Goal: Navigation & Orientation: Find specific page/section

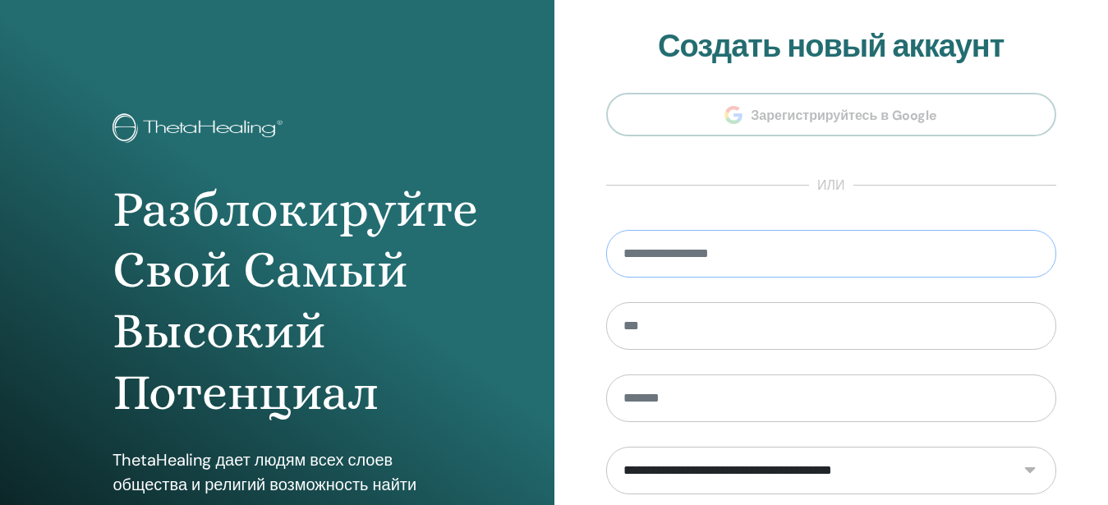
click at [665, 251] on input "email" at bounding box center [831, 254] width 451 height 48
click at [656, 263] on input "email" at bounding box center [831, 254] width 451 height 48
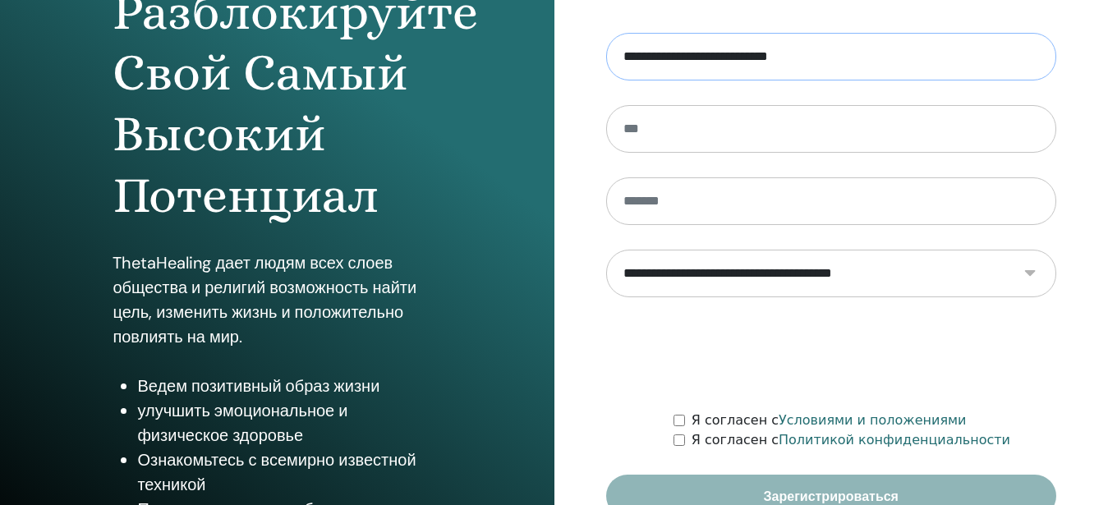
scroll to position [251, 0]
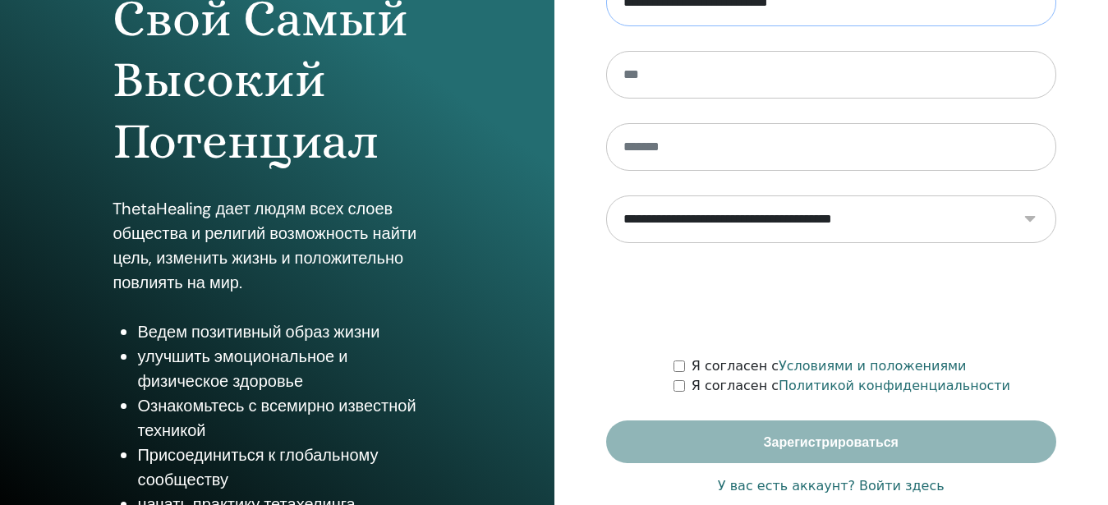
type input "**********"
select select "***"
click option "*******" at bounding box center [0, 0] width 0 height 0
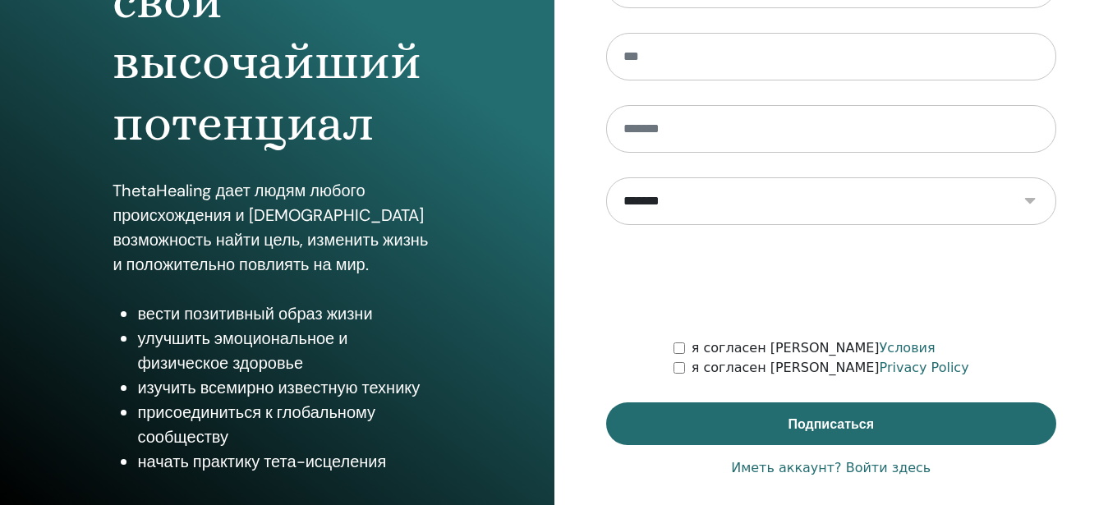
scroll to position [283, 0]
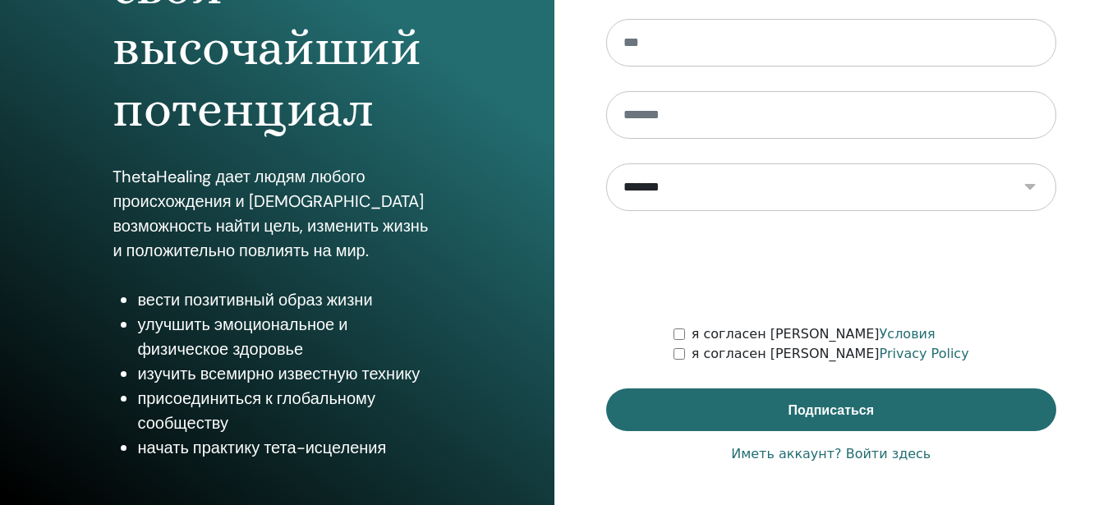
click at [866, 458] on link "Иметь аккаунт? Войти здесь" at bounding box center [831, 454] width 200 height 20
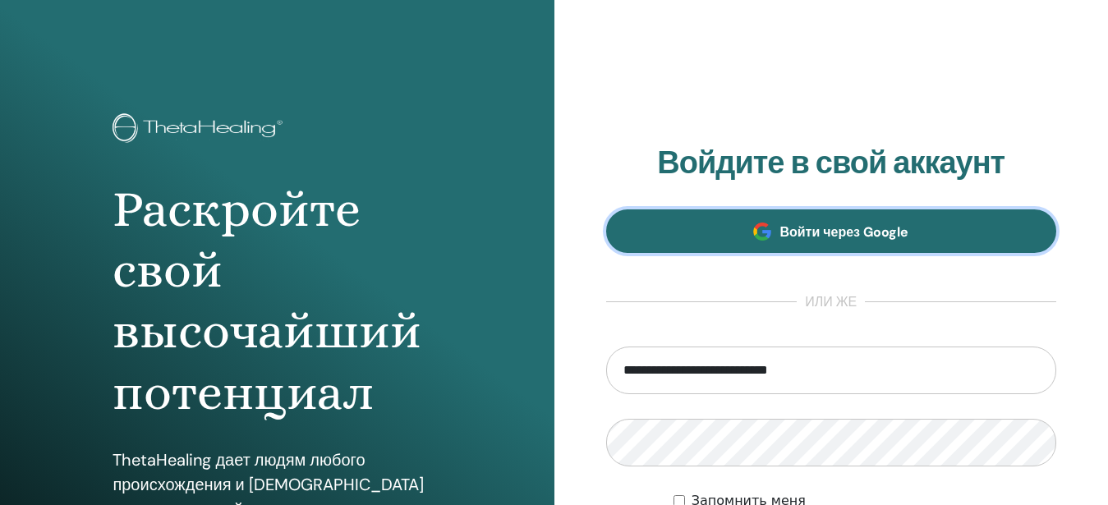
click at [825, 232] on span "Войти через Google" at bounding box center [844, 231] width 129 height 17
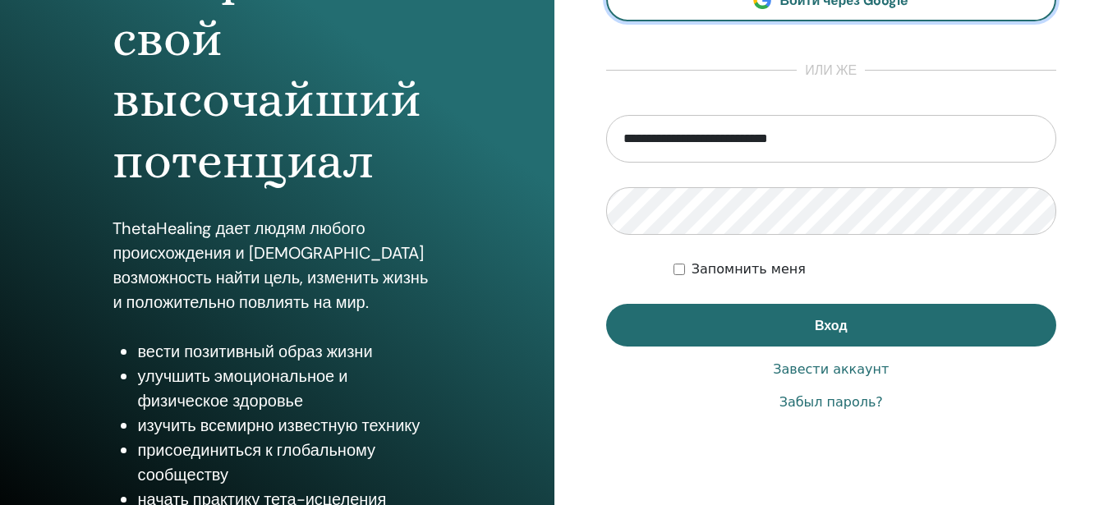
scroll to position [251, 0]
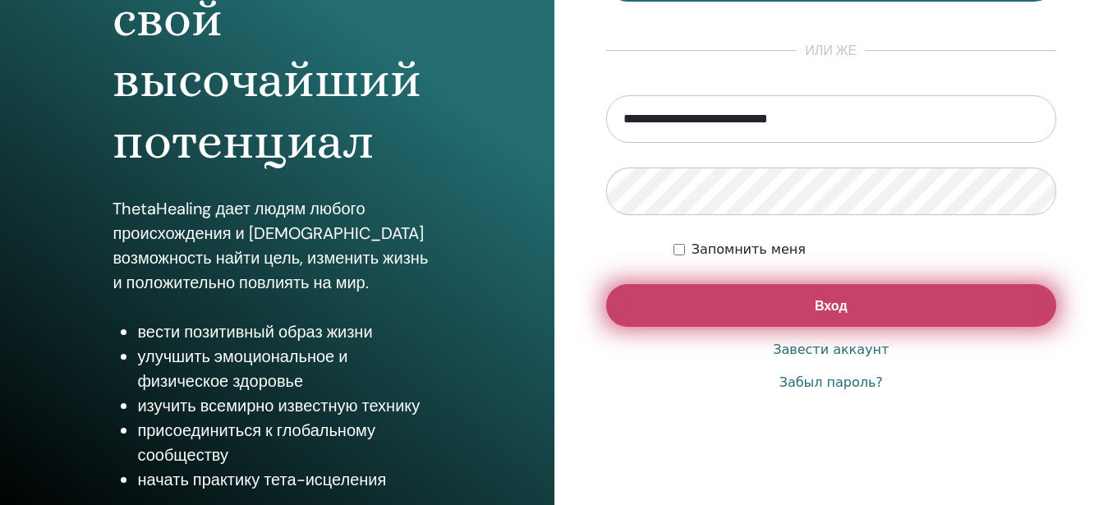
click at [743, 306] on button "Вход" at bounding box center [831, 305] width 451 height 43
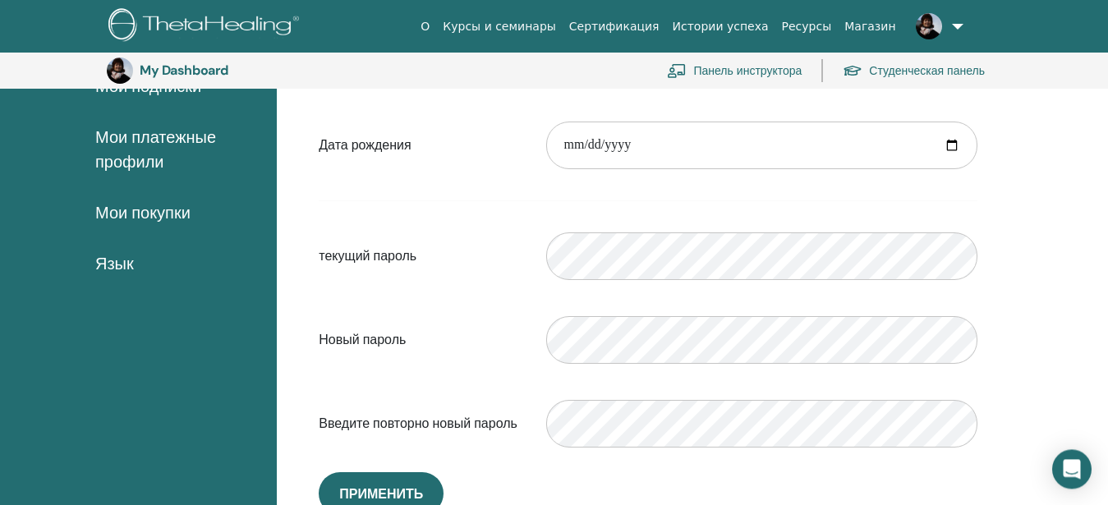
scroll to position [204, 0]
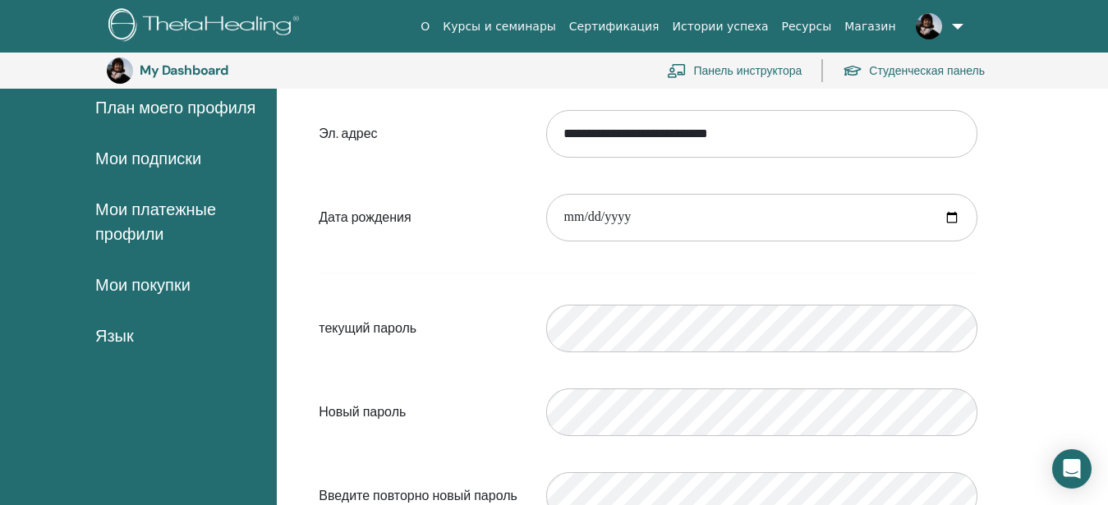
click at [179, 109] on span "План моего профиля" at bounding box center [175, 107] width 160 height 25
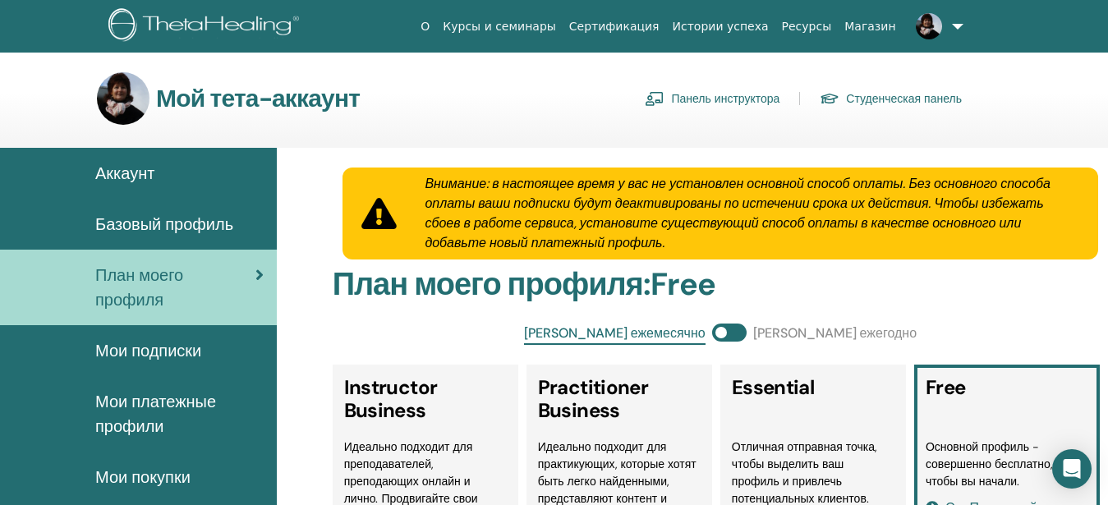
click at [124, 173] on span "Аккаунт" at bounding box center [124, 173] width 59 height 25
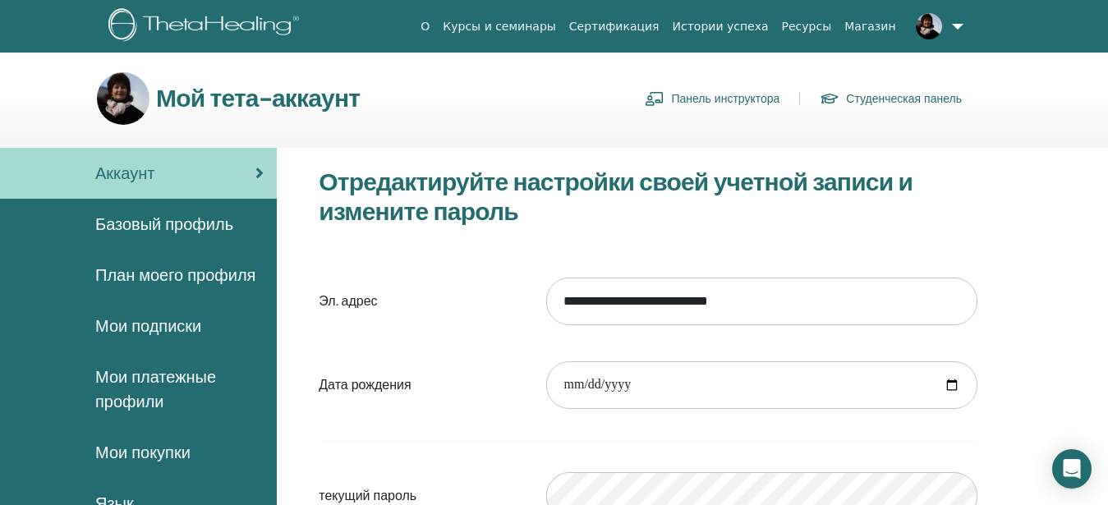
click at [705, 98] on link "Панель инструктора" at bounding box center [712, 98] width 135 height 26
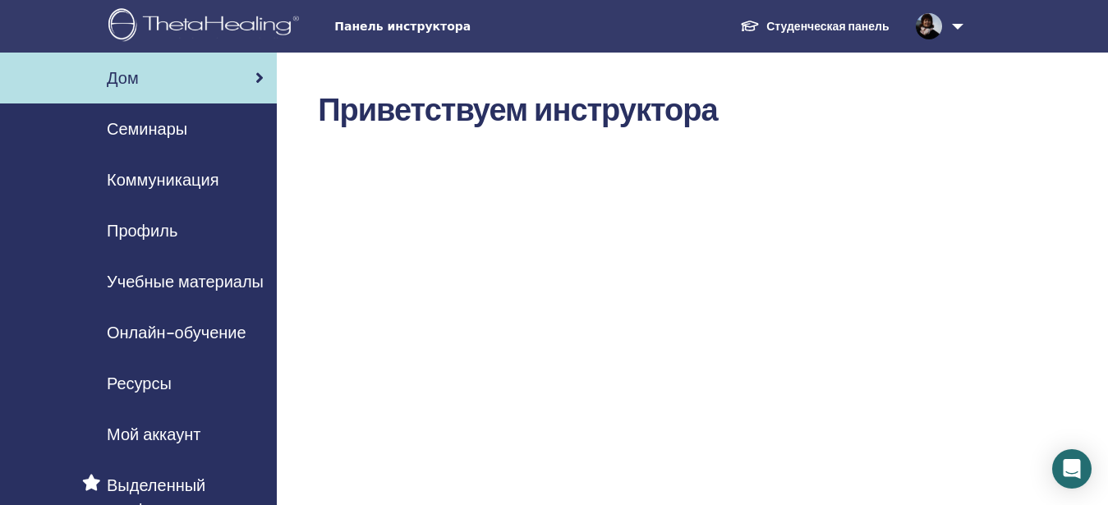
scroll to position [168, 0]
